Goal: Transaction & Acquisition: Obtain resource

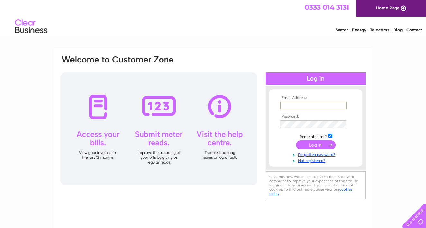
type input "casalua@live.co.uk"
click at [316, 144] on input "submit" at bounding box center [316, 144] width 40 height 9
click at [319, 147] on input "submit" at bounding box center [316, 144] width 40 height 9
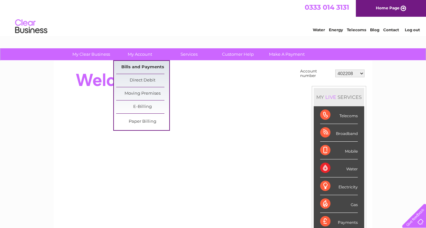
click at [135, 67] on link "Bills and Payments" at bounding box center [142, 67] width 53 height 13
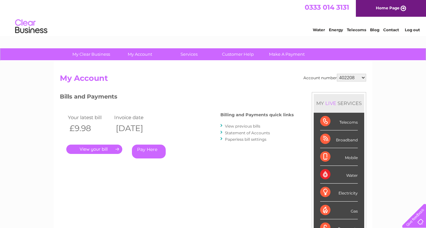
select select "30316349"
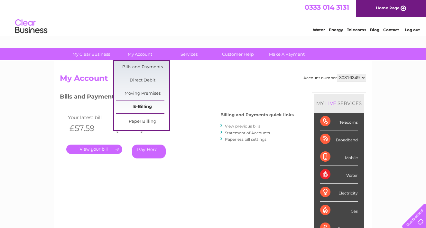
click at [150, 104] on link "E-Billing" at bounding box center [142, 106] width 53 height 13
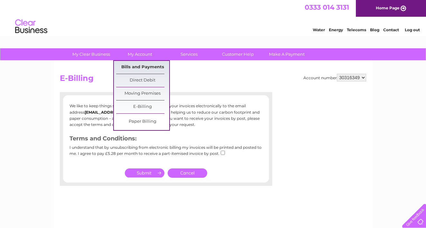
click at [139, 67] on link "Bills and Payments" at bounding box center [142, 67] width 53 height 13
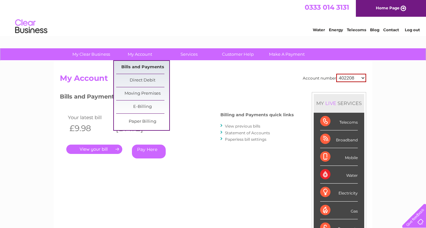
click at [134, 68] on link "Bills and Payments" at bounding box center [142, 67] width 53 height 13
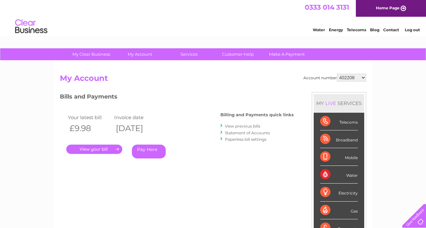
select select "30316349"
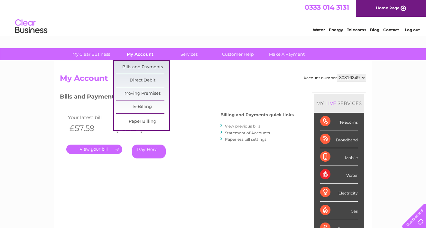
click at [141, 56] on link "My Account" at bounding box center [140, 54] width 53 height 12
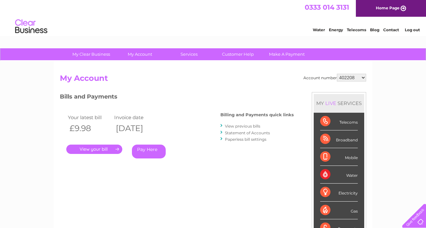
select select "30316349"
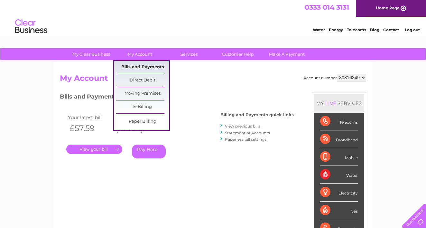
click at [136, 68] on link "Bills and Payments" at bounding box center [142, 67] width 53 height 13
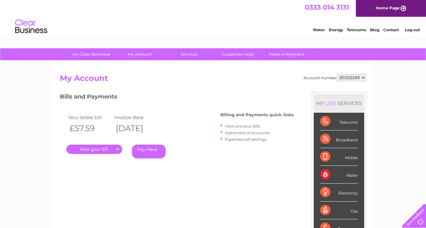
click at [101, 149] on link "." at bounding box center [94, 148] width 56 height 9
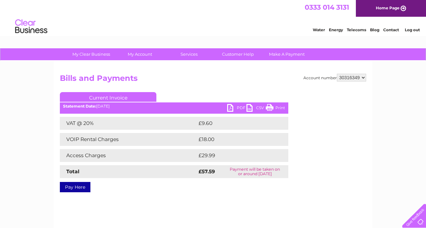
click at [232, 105] on link "PDF" at bounding box center [236, 108] width 19 height 9
